Goal: Obtain resource: Download file/media

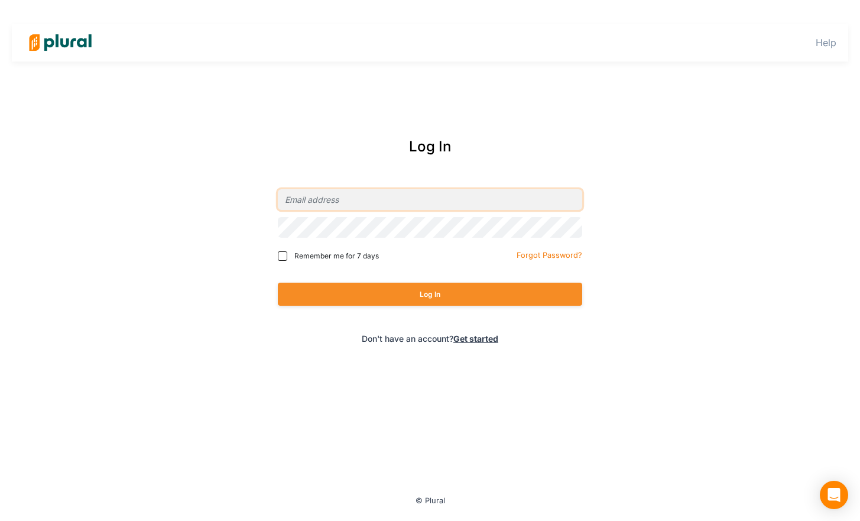
type input "[EMAIL_ADDRESS][DOMAIN_NAME]"
click at [430, 294] on button "Log In" at bounding box center [430, 294] width 305 height 23
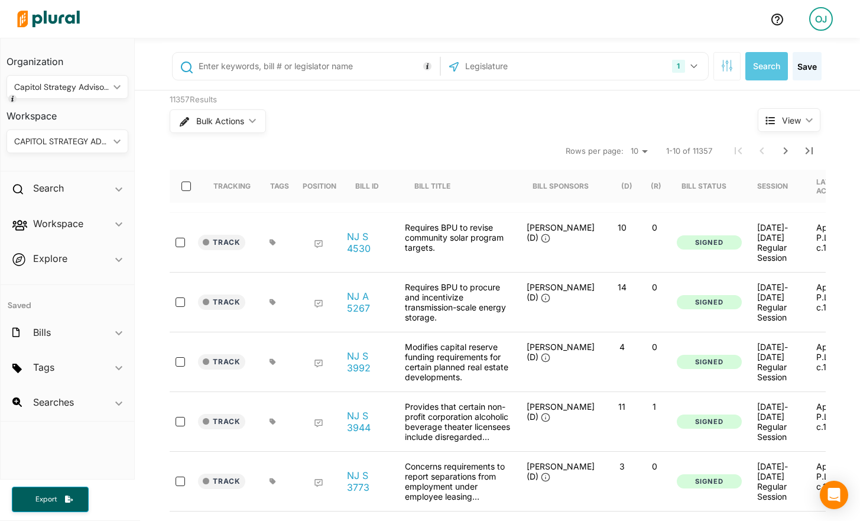
click at [113, 143] on icon "ic_keyboard_arrow_down" at bounding box center [115, 141] width 12 height 5
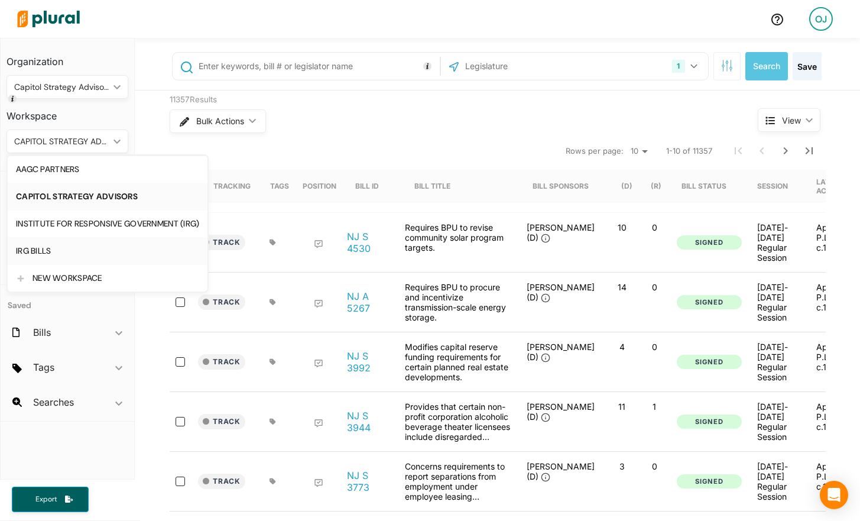
click at [92, 246] on div "IRG BILLS" at bounding box center [107, 251] width 183 height 10
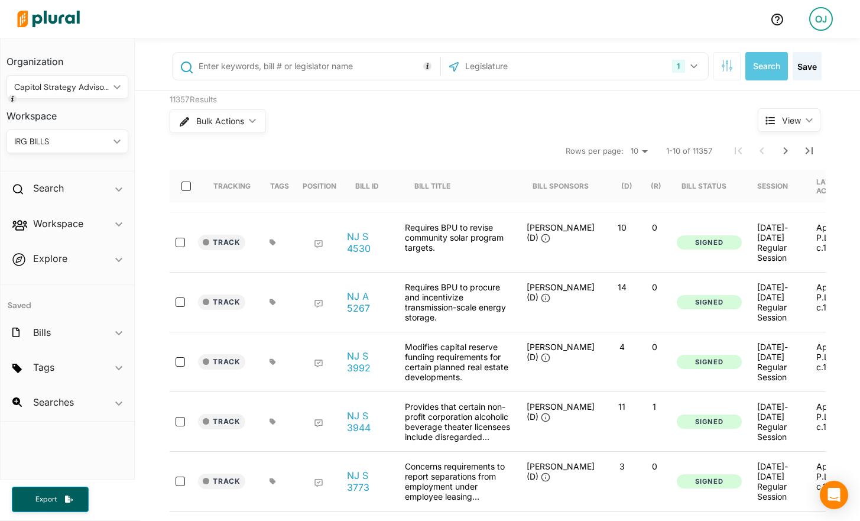
click at [43, 495] on span "Export" at bounding box center [46, 499] width 38 height 10
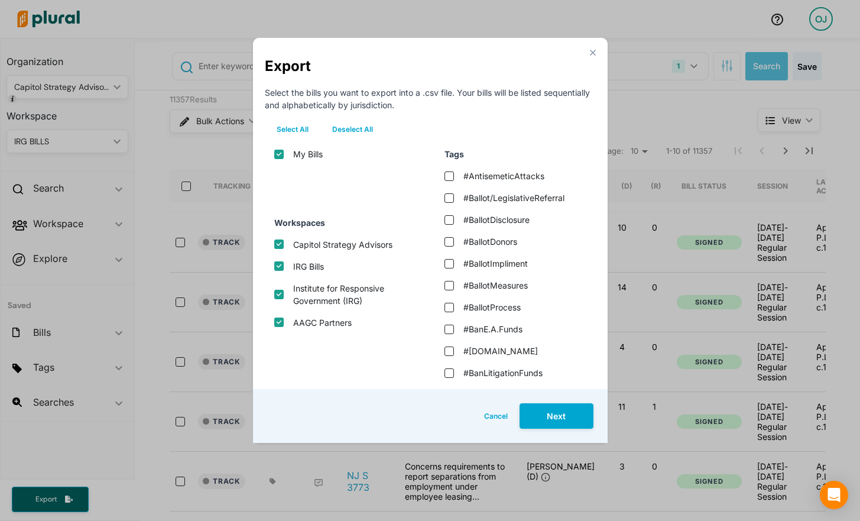
click at [343, 130] on button "Deselect All" at bounding box center [352, 130] width 64 height 18
checkbox input "false"
checkbox advisors "false"
checkbox input "false"
checkbox \(irg\) "false"
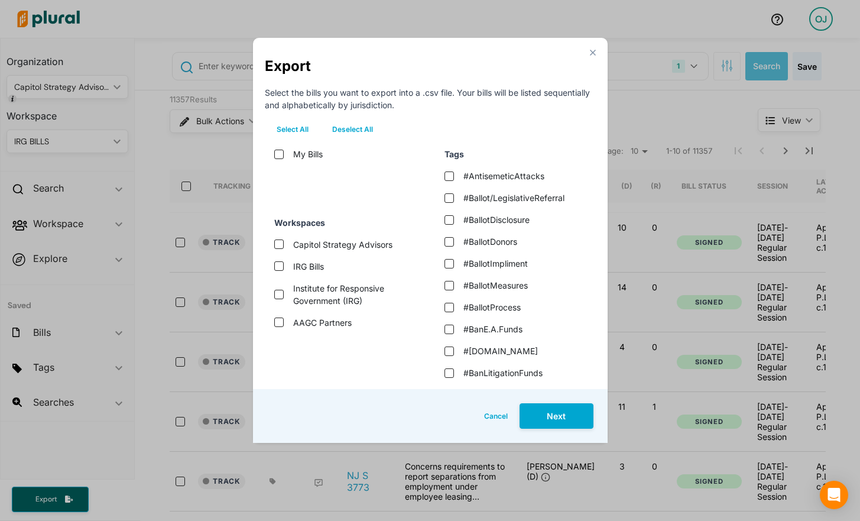
checkbox input "false"
click at [279, 270] on input "IRG Bills" at bounding box center [278, 265] width 9 height 9
checkbox input "true"
click at [545, 417] on button "Next" at bounding box center [557, 415] width 74 height 25
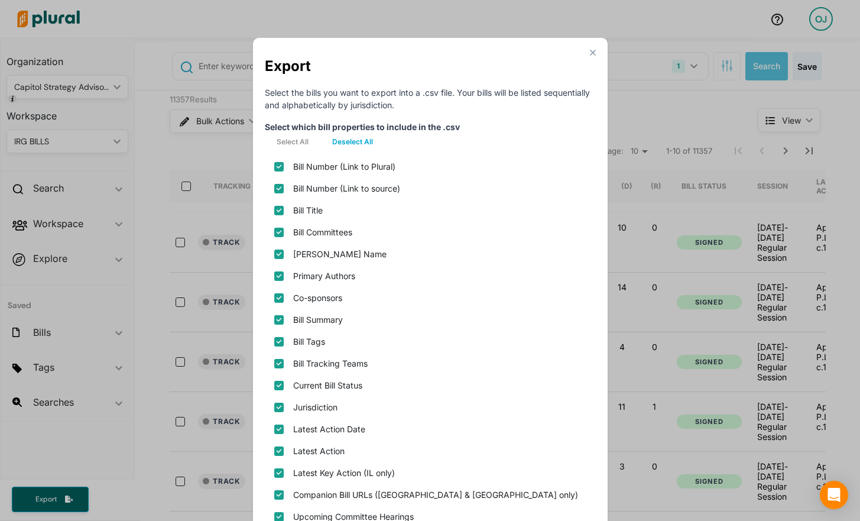
scroll to position [195, 0]
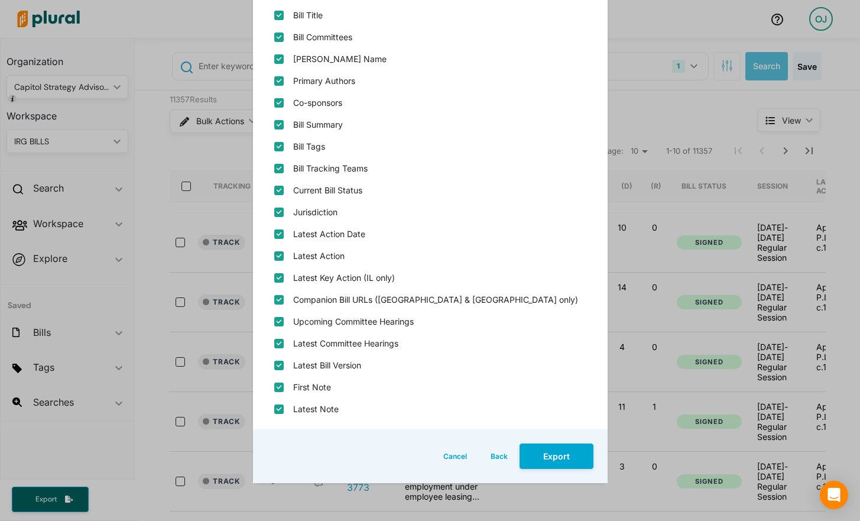
click at [537, 455] on button "Export" at bounding box center [557, 455] width 74 height 25
